Goal: Information Seeking & Learning: Learn about a topic

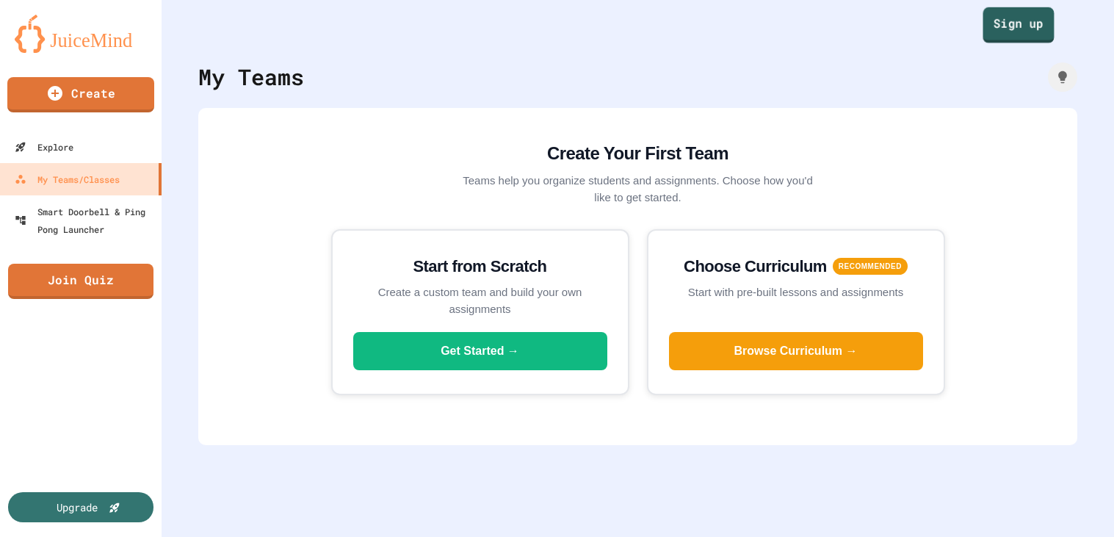
click at [1047, 43] on div "Sign up" at bounding box center [638, 22] width 952 height 44
click at [1047, 43] on link "Sign up" at bounding box center [1018, 26] width 73 height 35
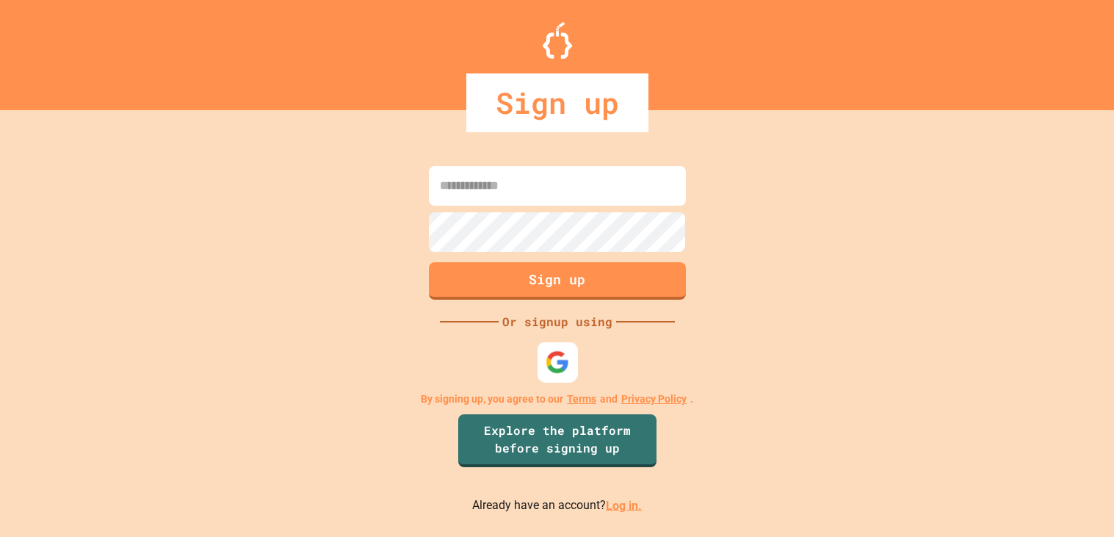
click at [563, 358] on img at bounding box center [557, 362] width 24 height 24
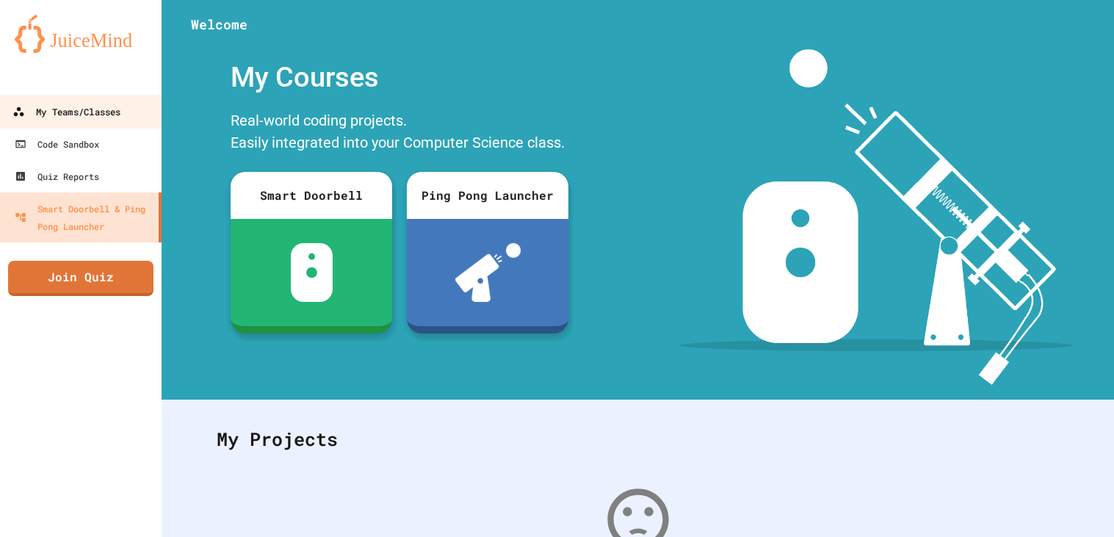
click at [96, 125] on link "My Teams/Classes" at bounding box center [81, 111] width 167 height 33
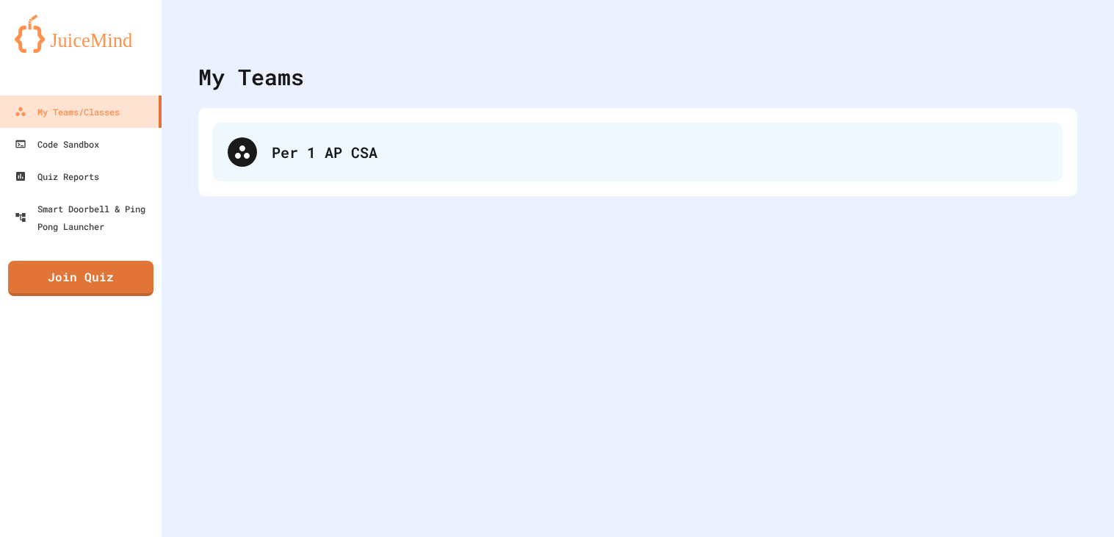
click at [228, 145] on div at bounding box center [242, 151] width 29 height 29
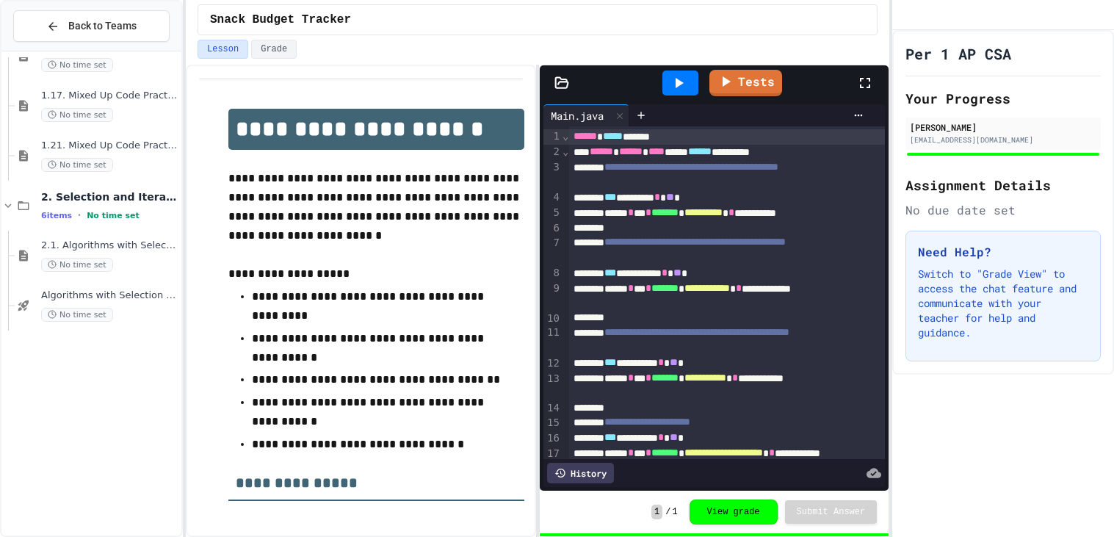
scroll to position [592, 0]
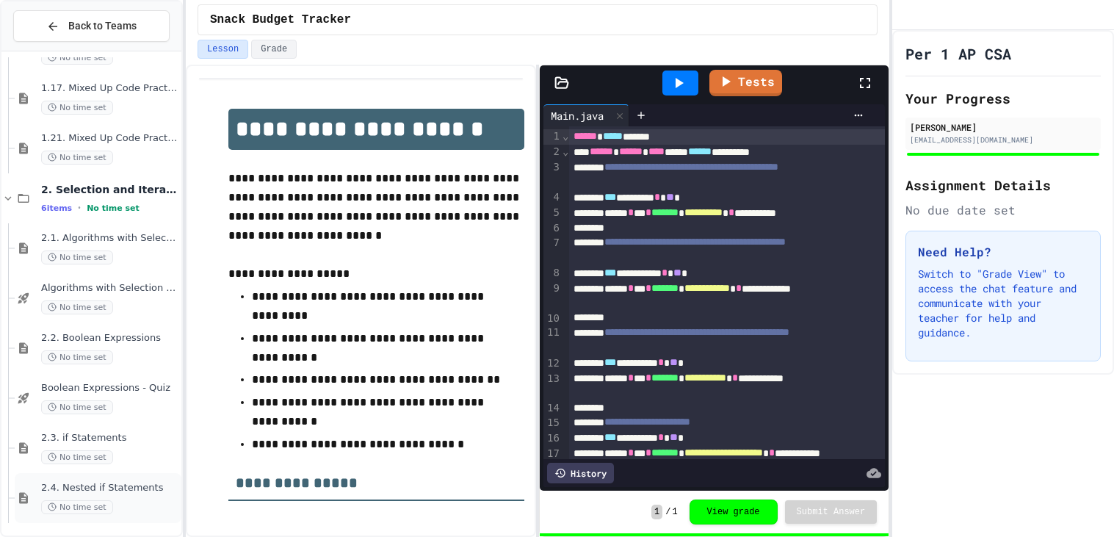
click at [117, 492] on span "2.4. Nested if Statements" at bounding box center [109, 488] width 137 height 12
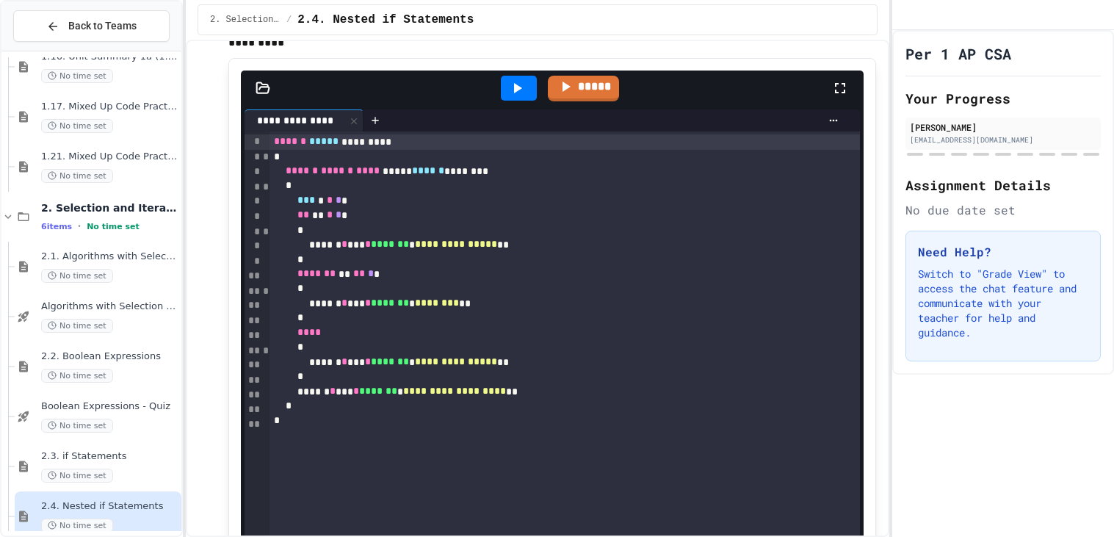
scroll to position [867, 0]
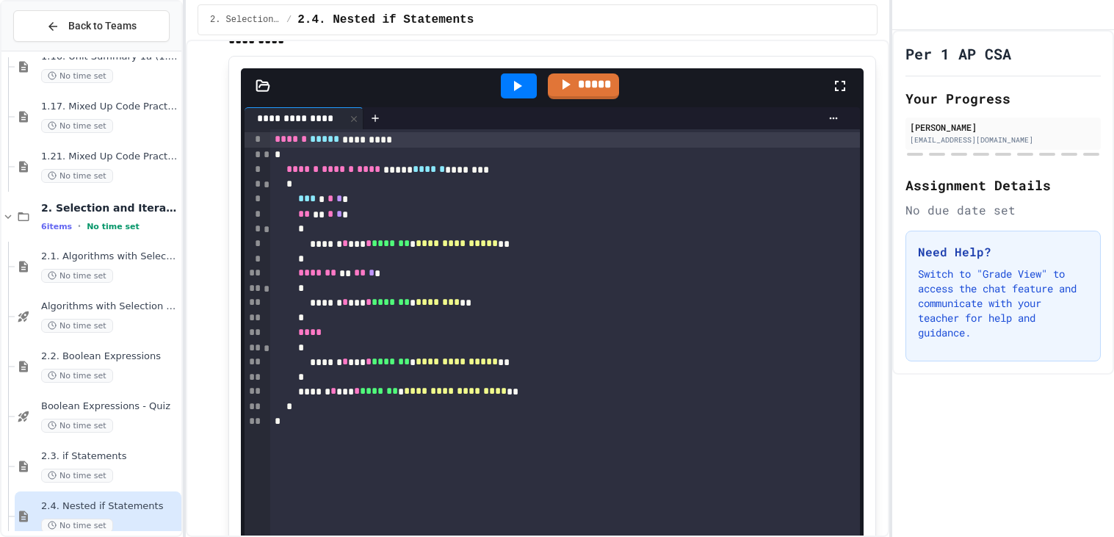
click at [521, 95] on icon at bounding box center [517, 86] width 18 height 18
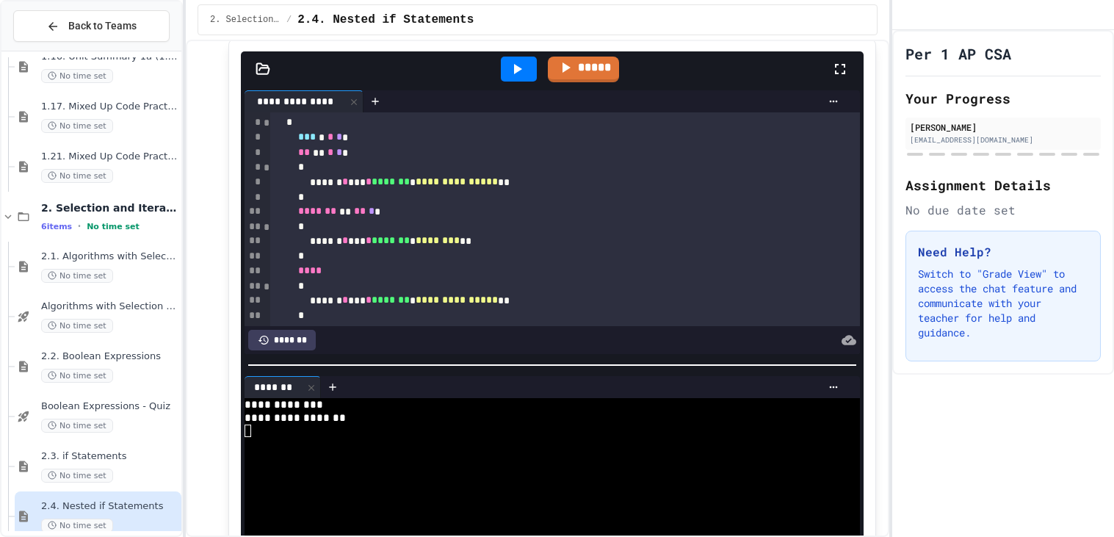
scroll to position [877, 0]
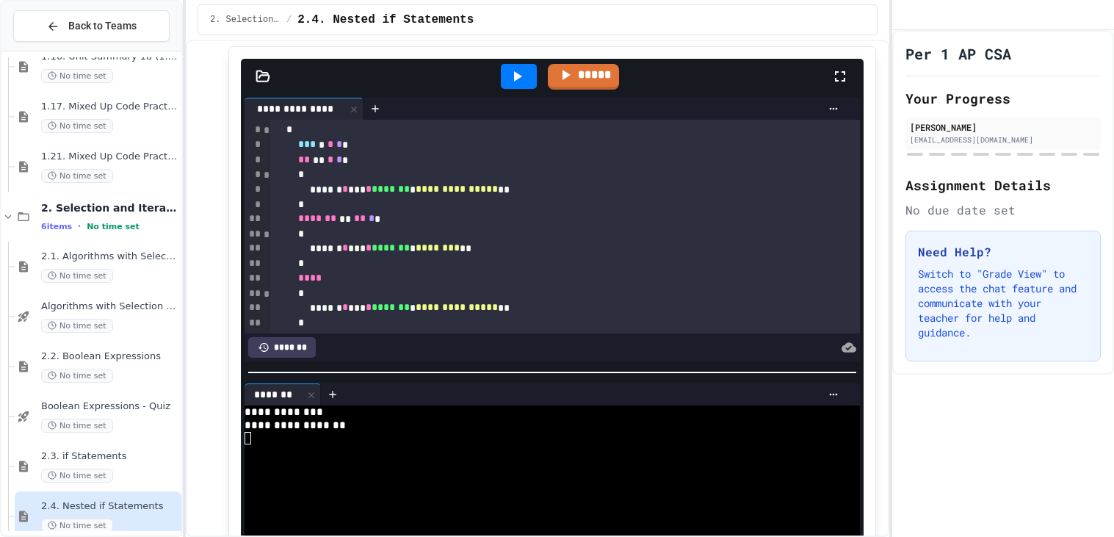
click at [342, 149] on span "*" at bounding box center [339, 144] width 6 height 10
click at [510, 85] on icon at bounding box center [517, 77] width 18 height 18
click at [348, 149] on span "*" at bounding box center [345, 144] width 6 height 10
click at [513, 85] on icon at bounding box center [517, 77] width 18 height 18
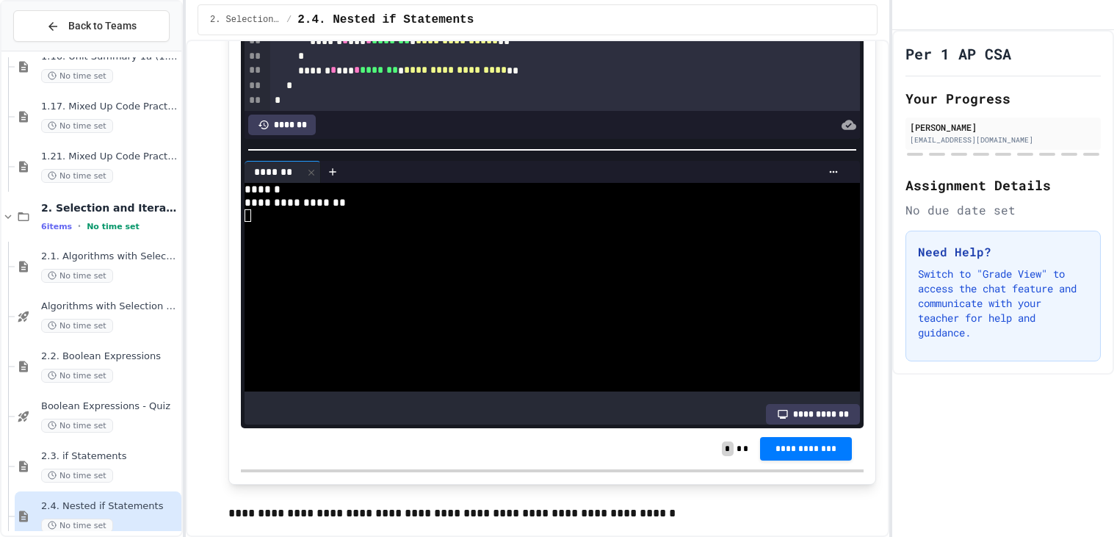
scroll to position [1100, 0]
click at [829, 452] on span "**********" at bounding box center [806, 447] width 69 height 12
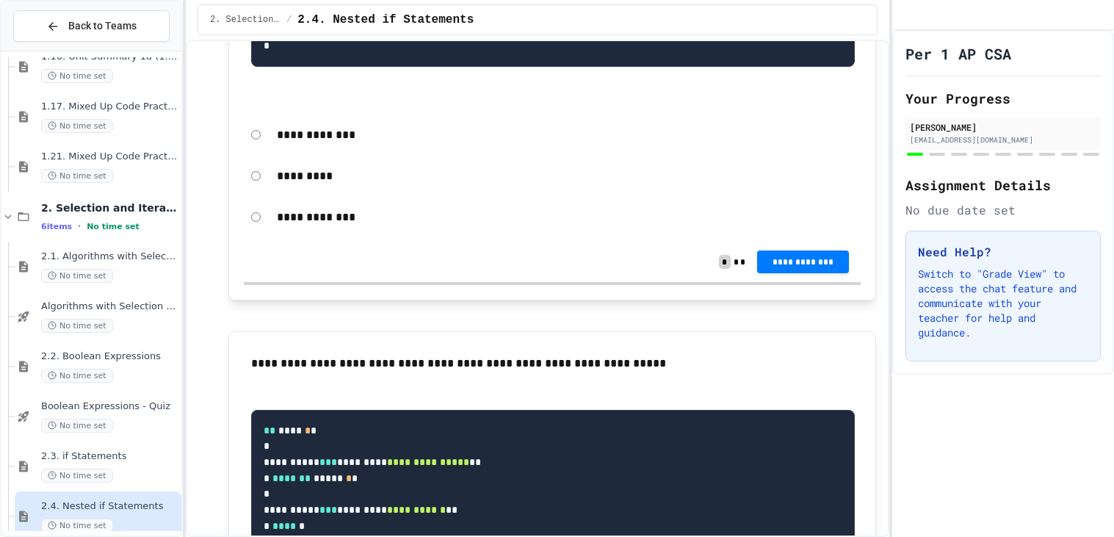
scroll to position [2372, 0]
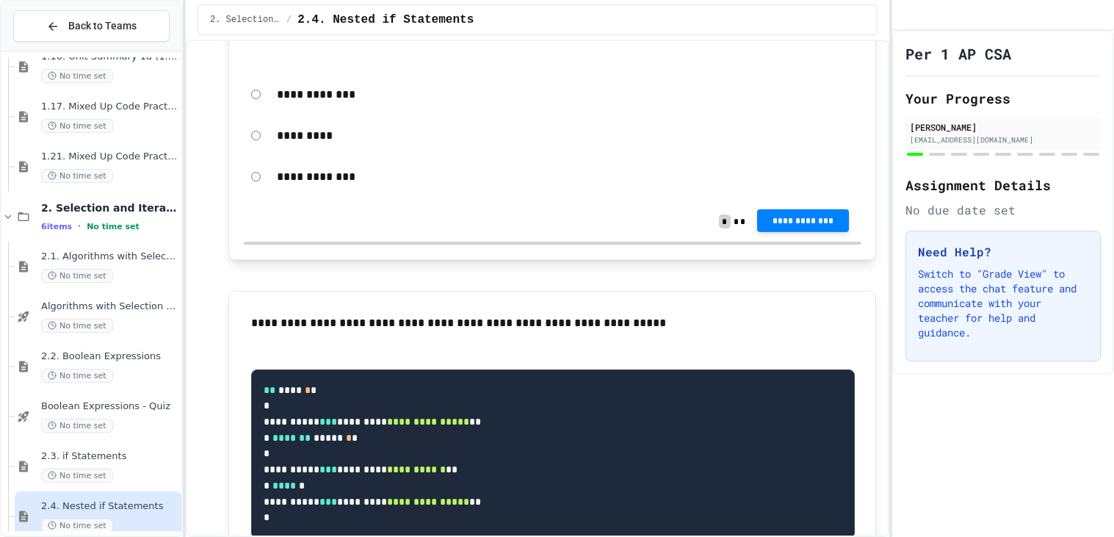
click at [833, 232] on button "**********" at bounding box center [803, 220] width 93 height 23
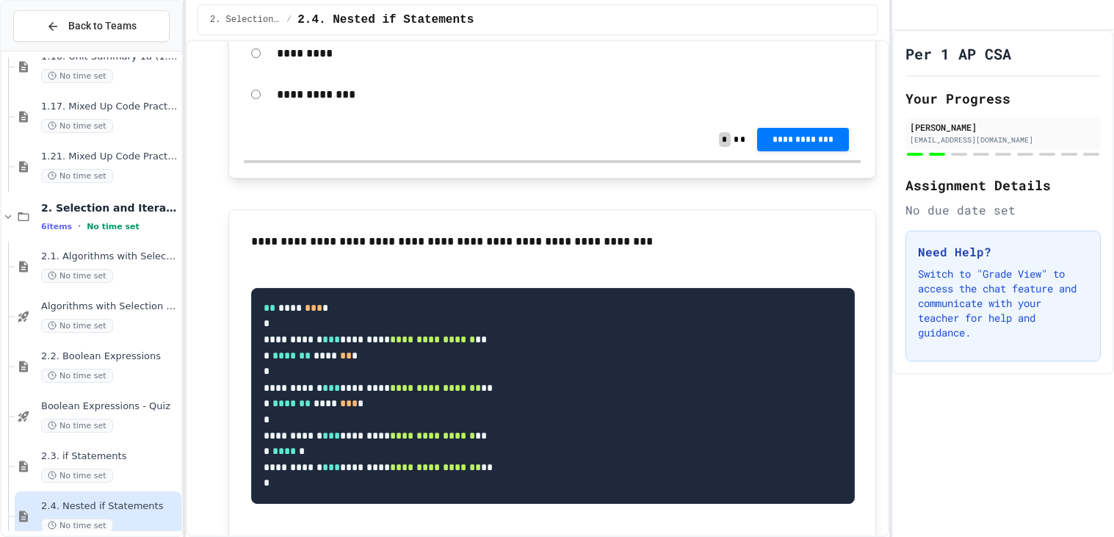
scroll to position [2968, 0]
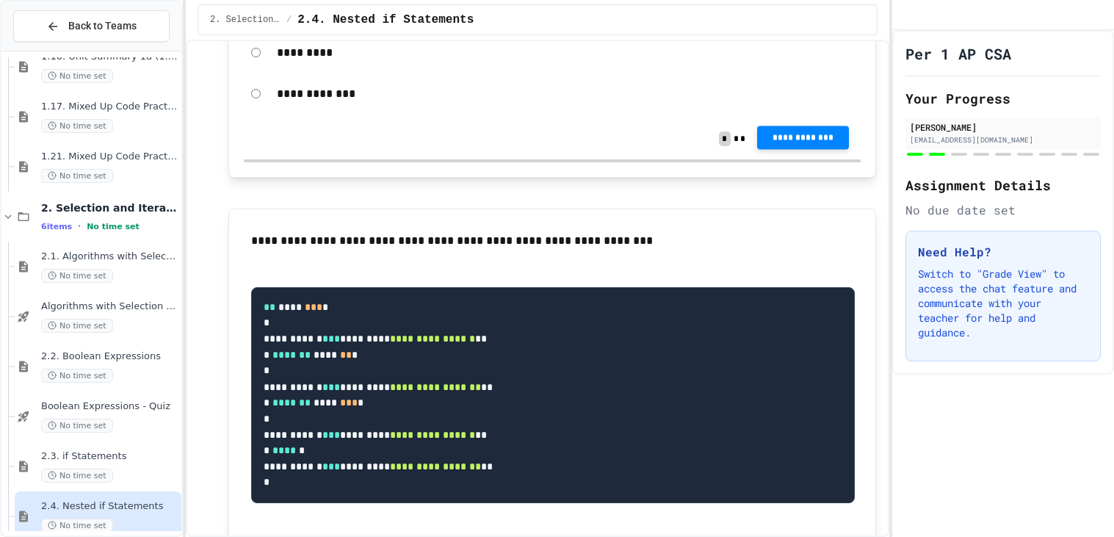
click at [807, 149] on button "**********" at bounding box center [803, 137] width 93 height 23
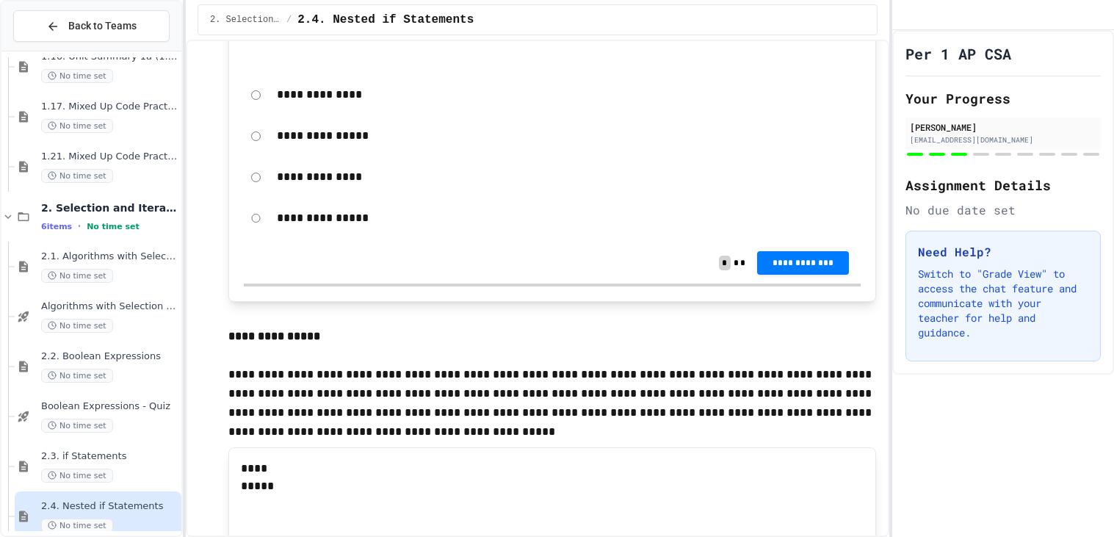
scroll to position [3447, 0]
click at [793, 274] on button "**********" at bounding box center [803, 261] width 93 height 23
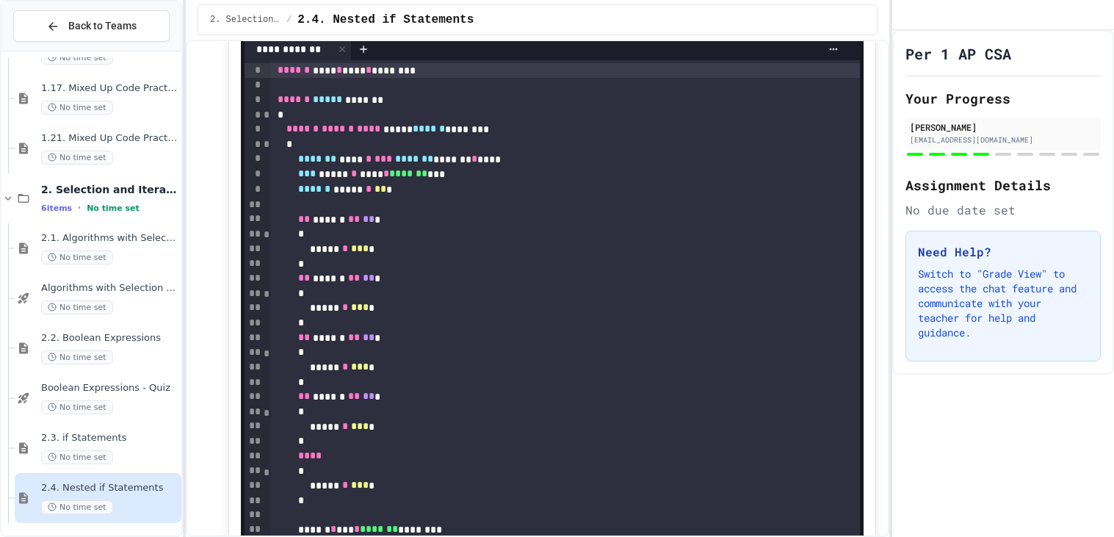
scroll to position [3955, 0]
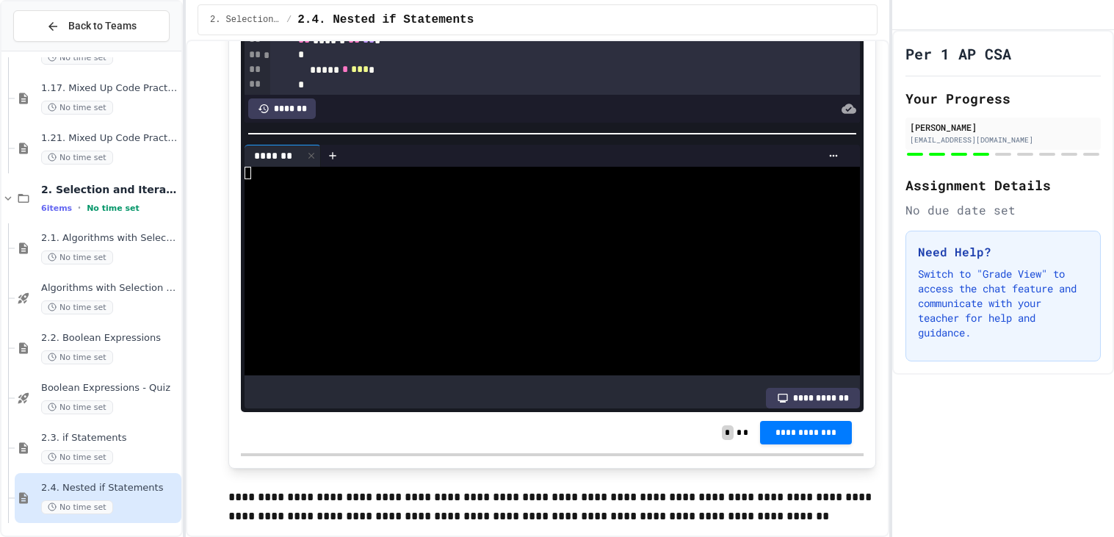
scroll to position [4084, 0]
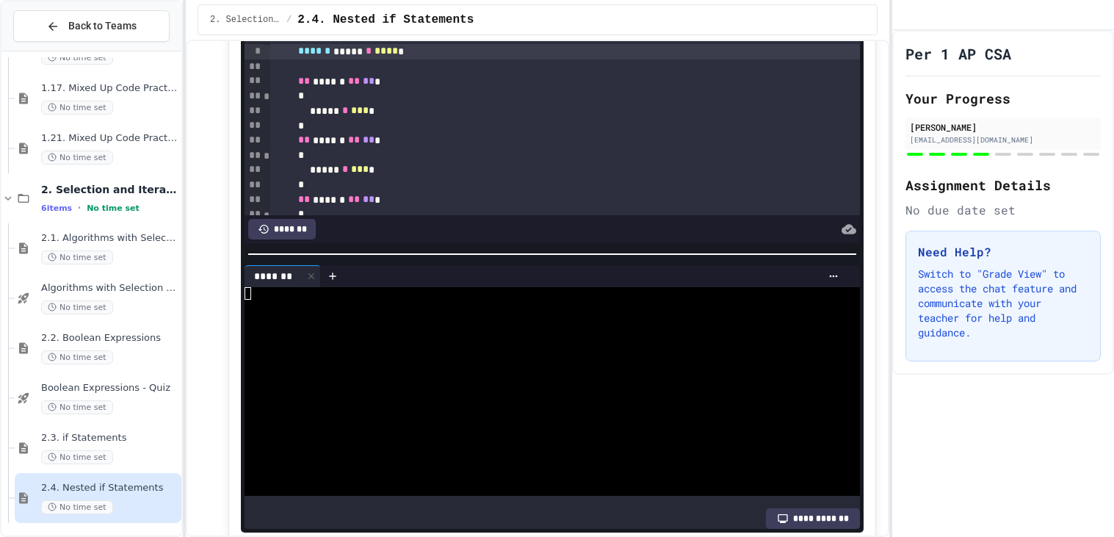
scroll to position [3957, 0]
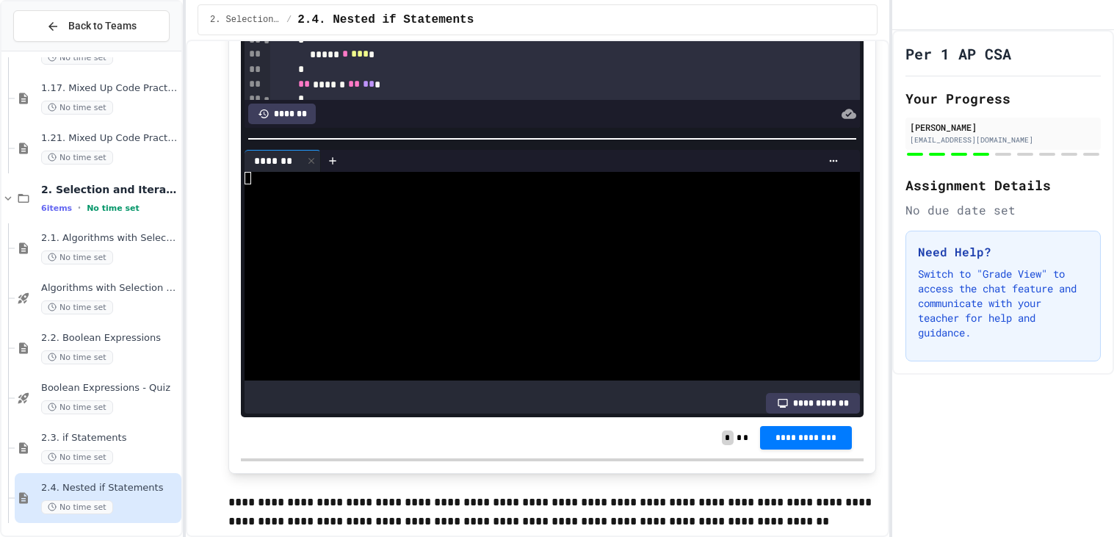
scroll to position [4091, 0]
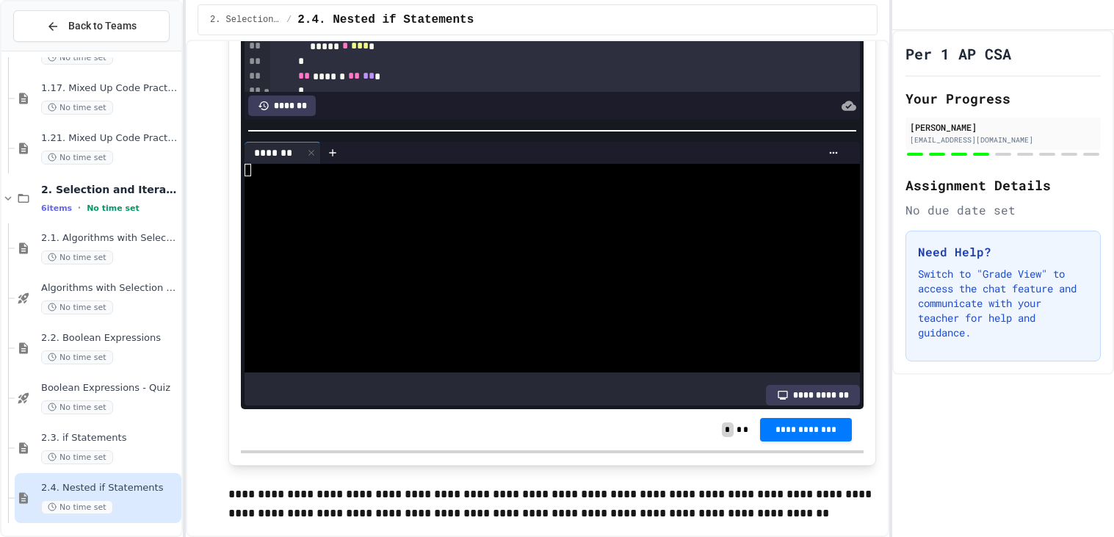
click at [455, 159] on div at bounding box center [595, 153] width 502 height 12
click at [481, 203] on div at bounding box center [545, 195] width 601 height 13
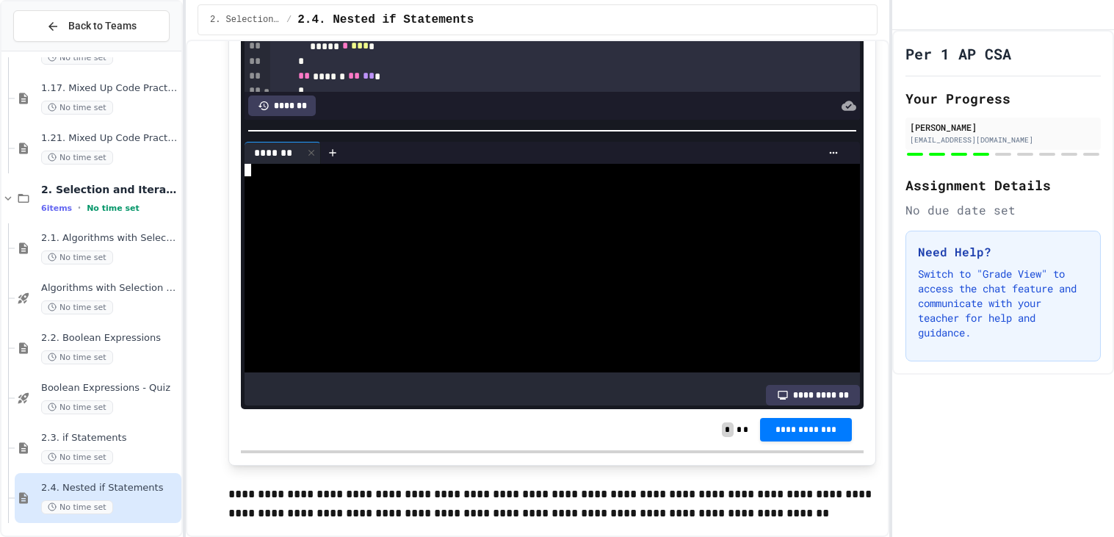
click at [518, 177] on div at bounding box center [545, 170] width 601 height 13
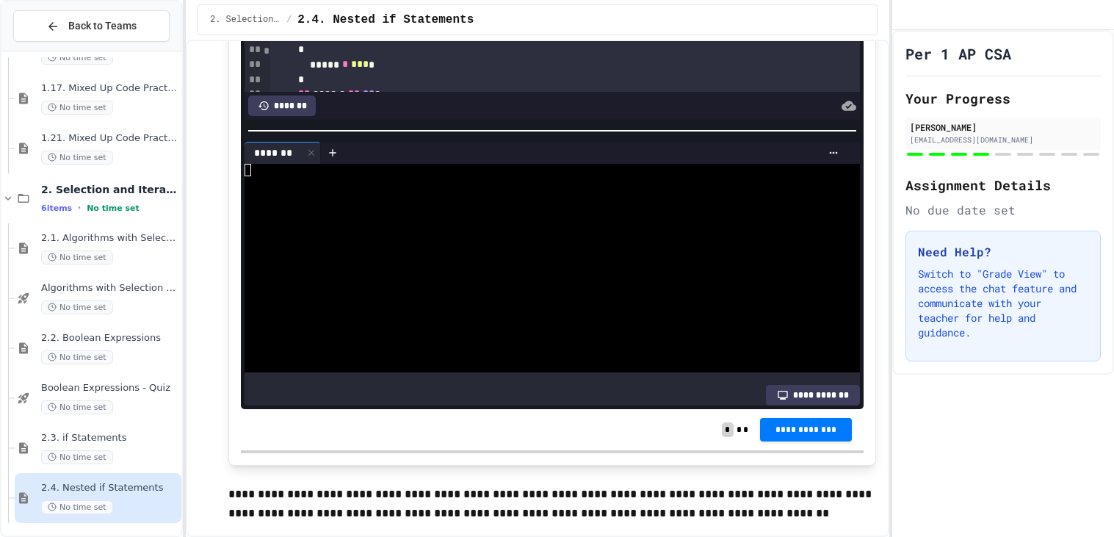
click at [430, 203] on div at bounding box center [545, 195] width 601 height 13
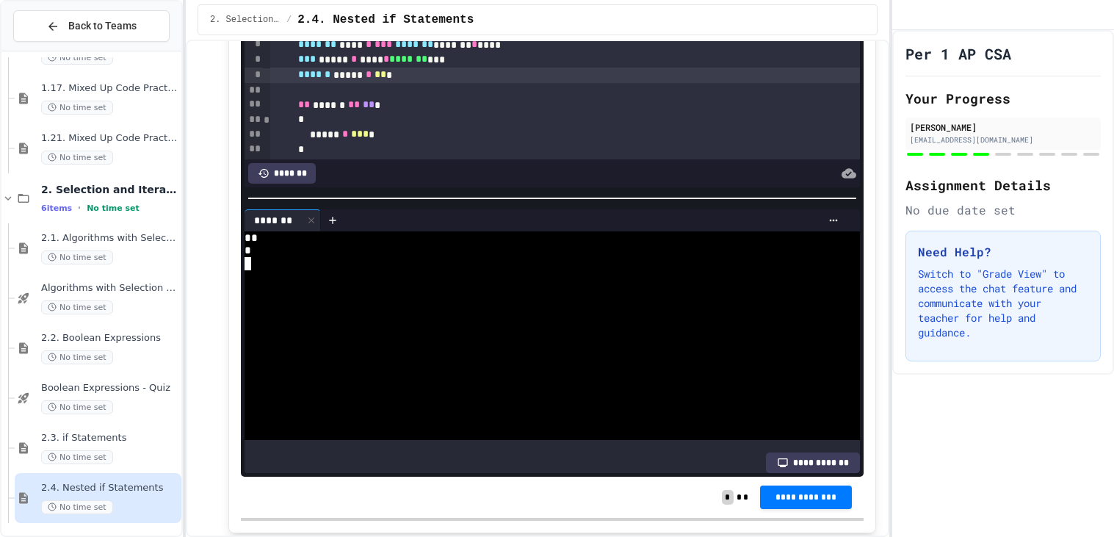
scroll to position [4022, 0]
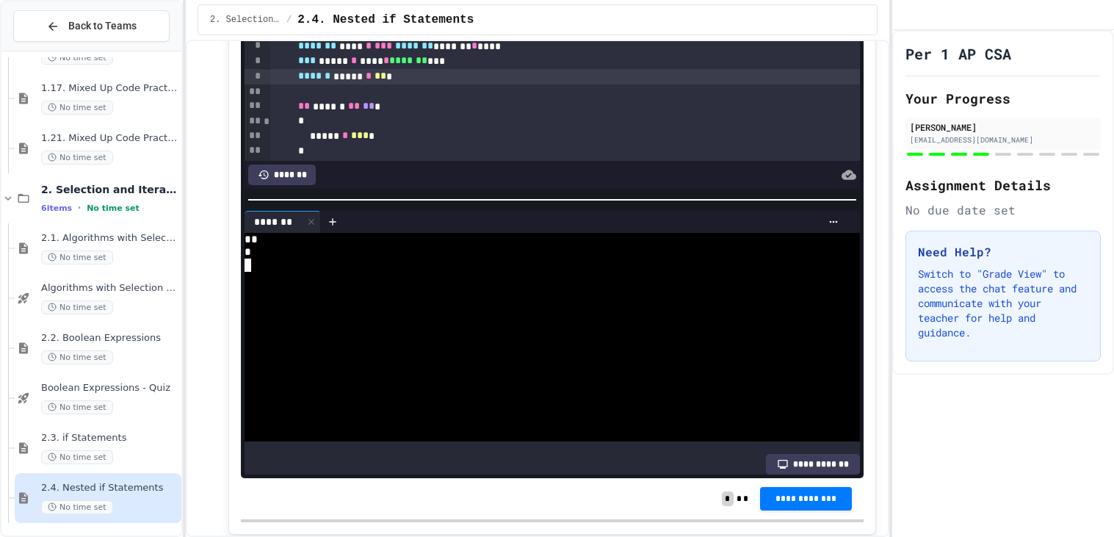
click at [297, 272] on div at bounding box center [545, 264] width 601 height 13
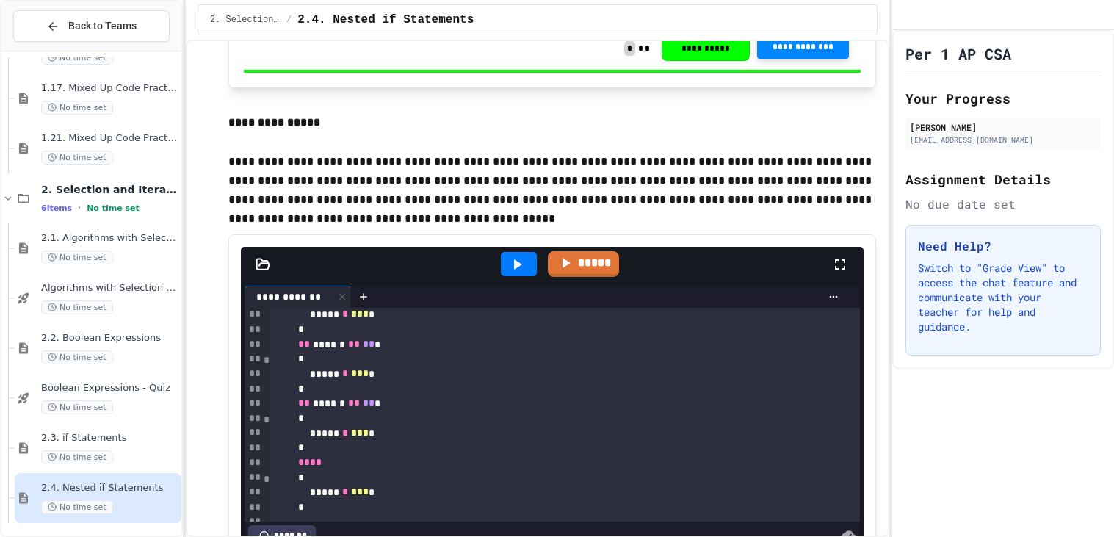
scroll to position [3693, 0]
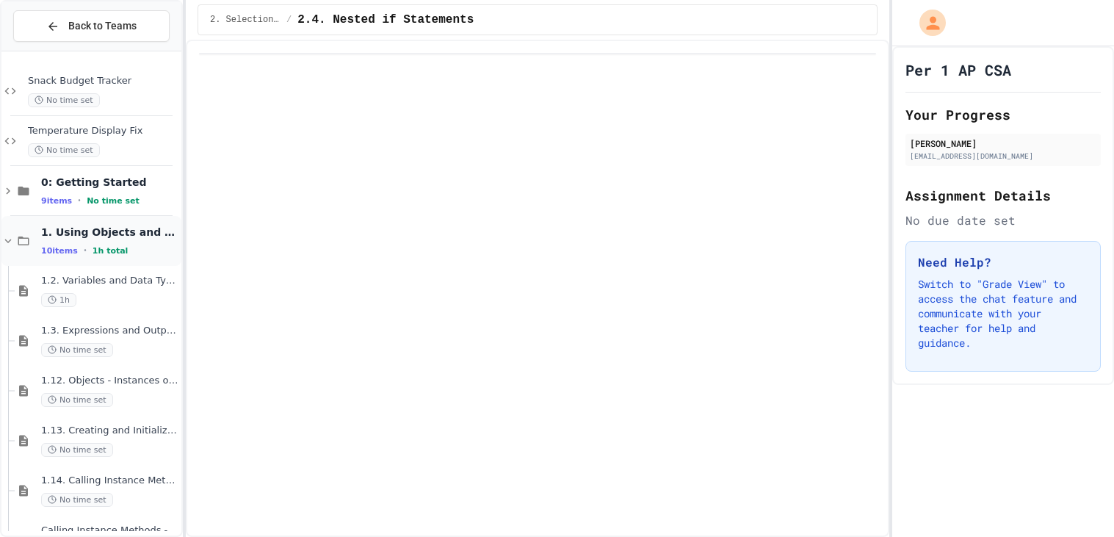
scroll to position [592, 0]
